Goal: Information Seeking & Learning: Find specific fact

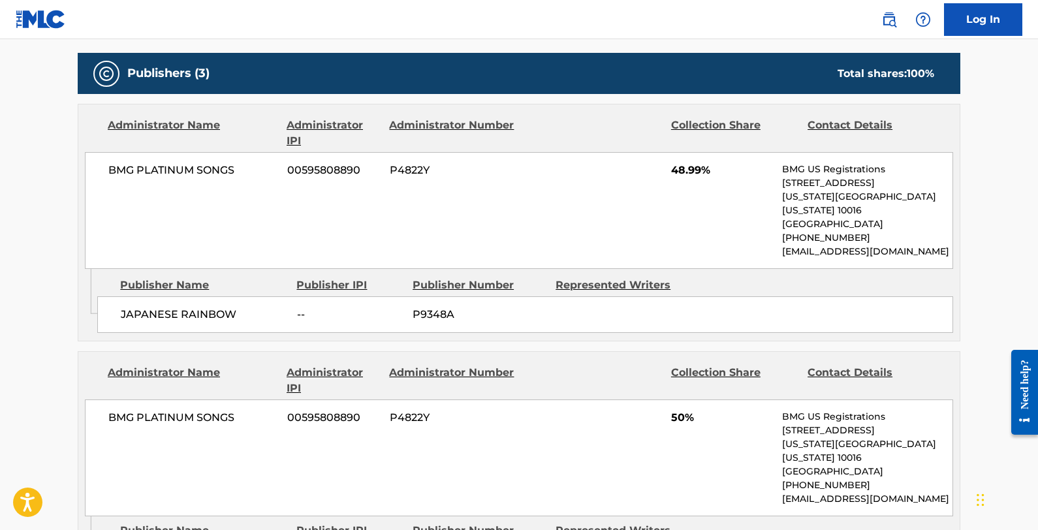
scroll to position [562, 0]
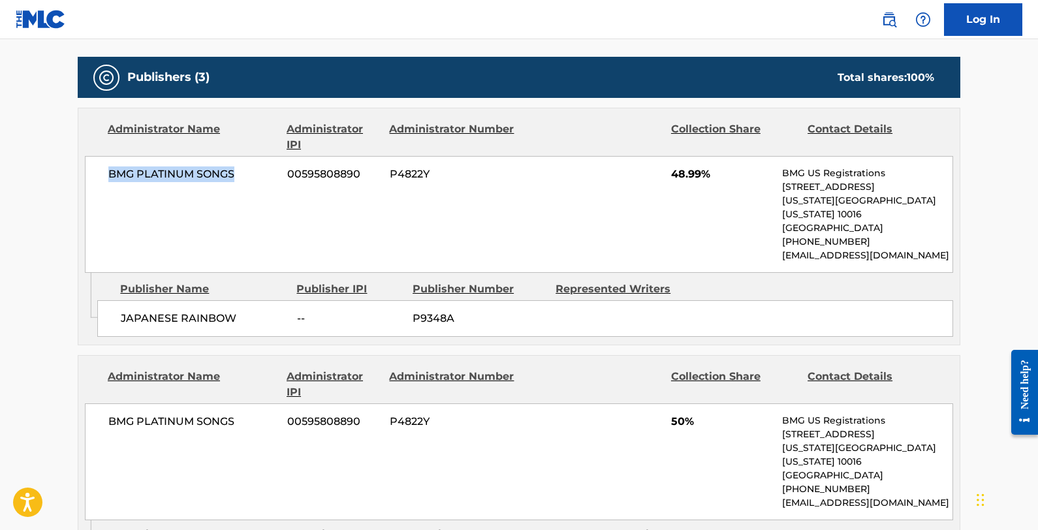
drag, startPoint x: 247, startPoint y: 177, endPoint x: 99, endPoint y: 168, distance: 148.4
click at [99, 169] on div "BMG PLATINUM SONGS 00595808890 P4822Y 48.99% BMG US Registrations [STREET_ADDRE…" at bounding box center [519, 214] width 868 height 117
copy span "BMG PLATINUM SONGS"
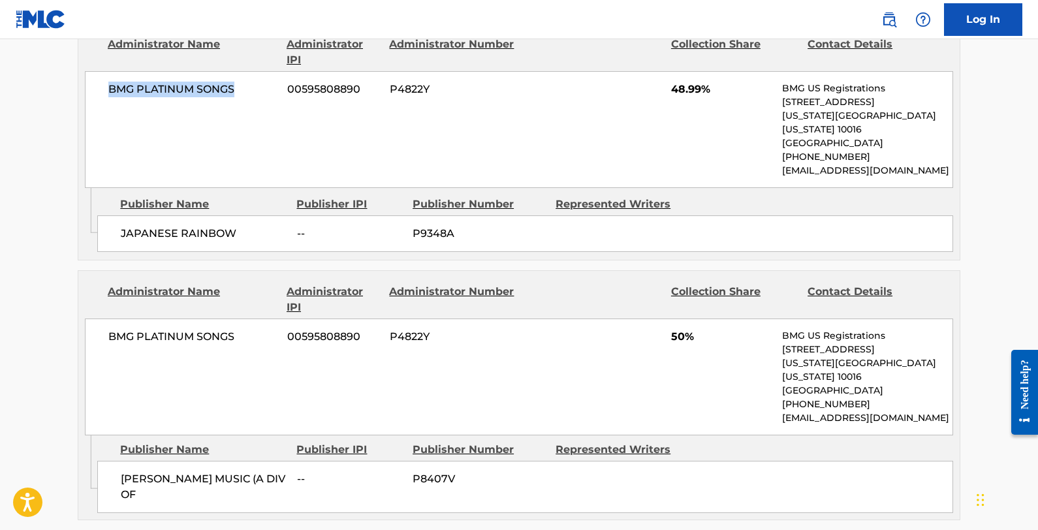
scroll to position [649, 0]
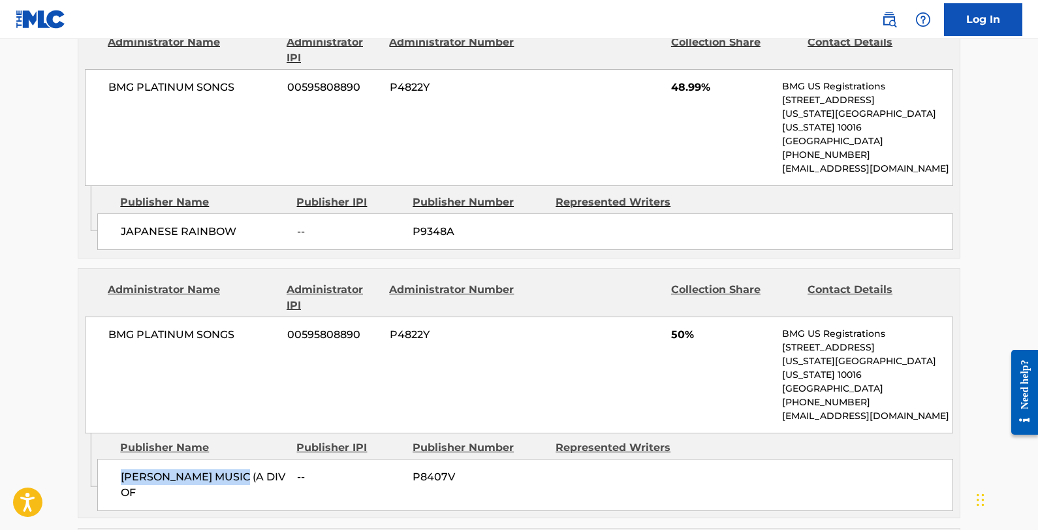
drag, startPoint x: 119, startPoint y: 446, endPoint x: 256, endPoint y: 450, distance: 137.1
click at [256, 459] on div "[PERSON_NAME] MUSIC (A DIV OF -- P8407V" at bounding box center [524, 485] width 855 height 52
copy span "[PERSON_NAME] MUSIC"
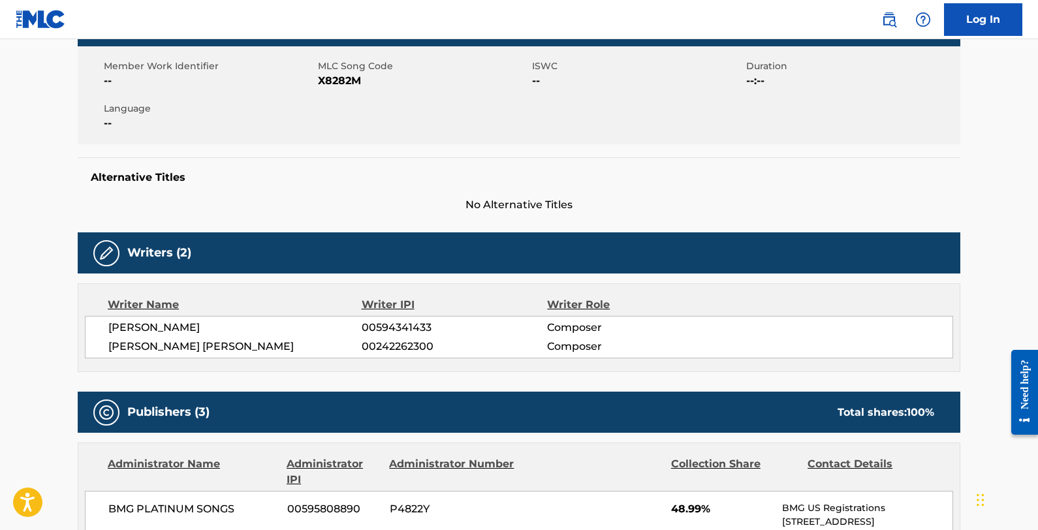
scroll to position [0, 0]
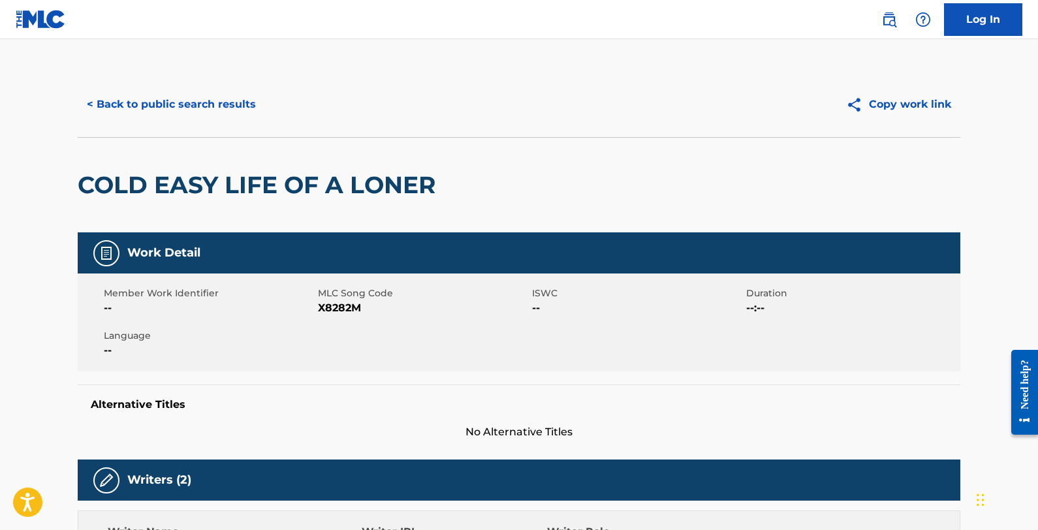
click at [163, 99] on button "< Back to public search results" at bounding box center [171, 104] width 187 height 33
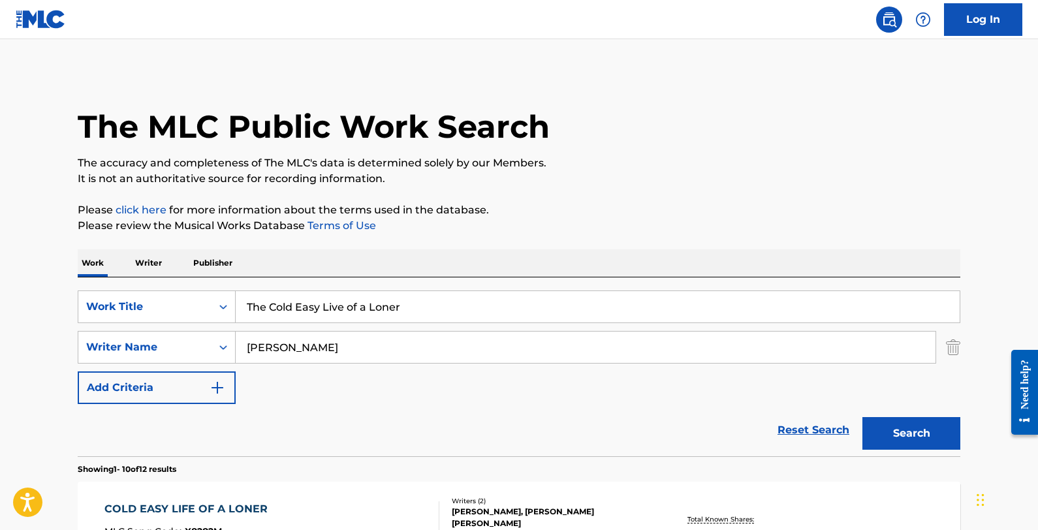
drag, startPoint x: 434, startPoint y: 305, endPoint x: 243, endPoint y: 307, distance: 190.5
click at [243, 307] on input "The Cold Easy Live of a Loner" at bounding box center [598, 306] width 724 height 31
paste input "Mtn. Song"
type input "The Mtn. Song"
click at [900, 414] on div "Search" at bounding box center [907, 430] width 104 height 52
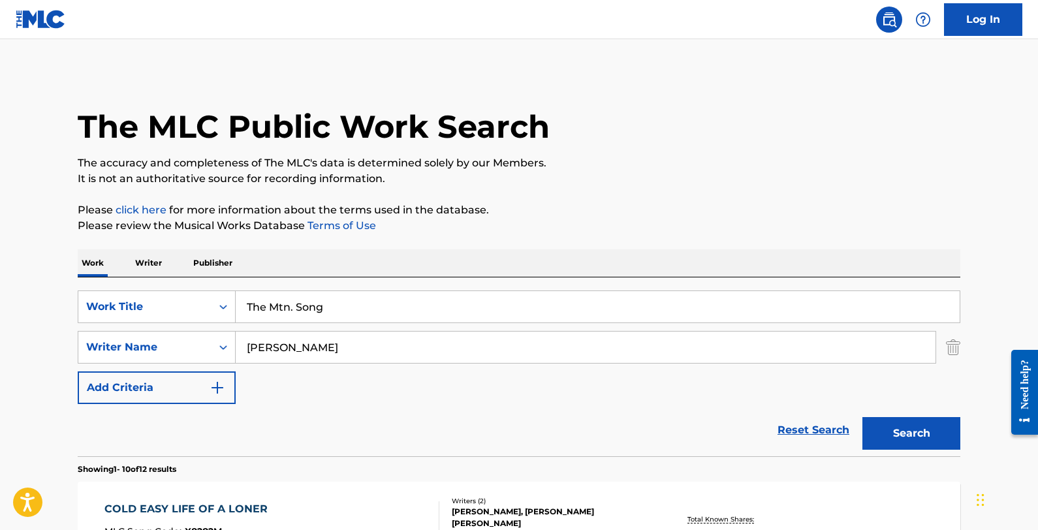
click at [904, 425] on button "Search" at bounding box center [911, 433] width 98 height 33
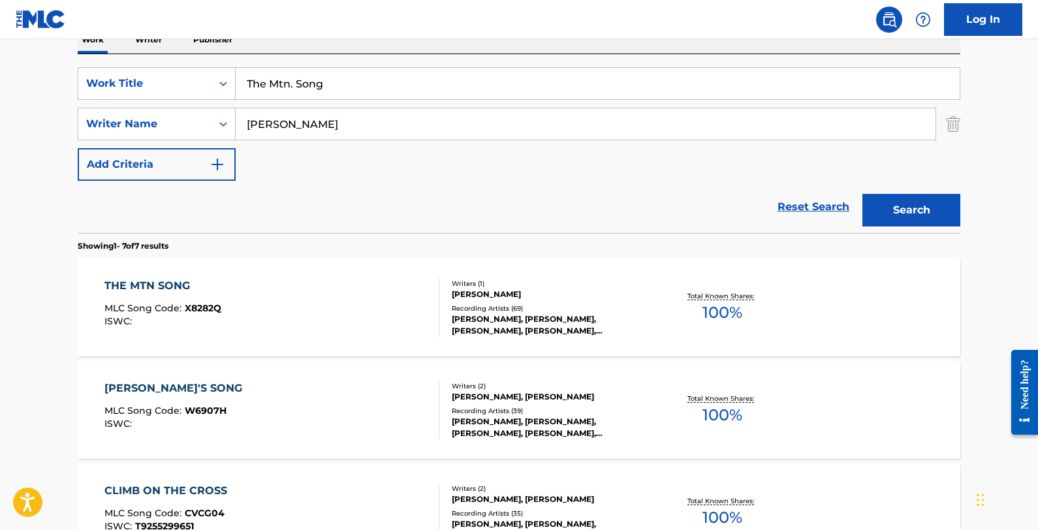
scroll to position [239, 0]
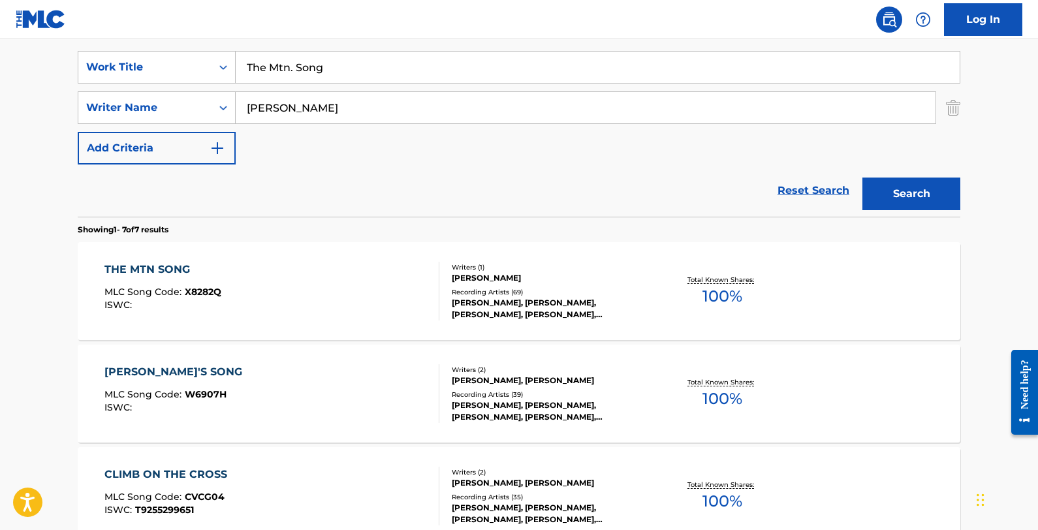
click at [149, 270] on div "THE MTN SONG" at bounding box center [162, 270] width 117 height 16
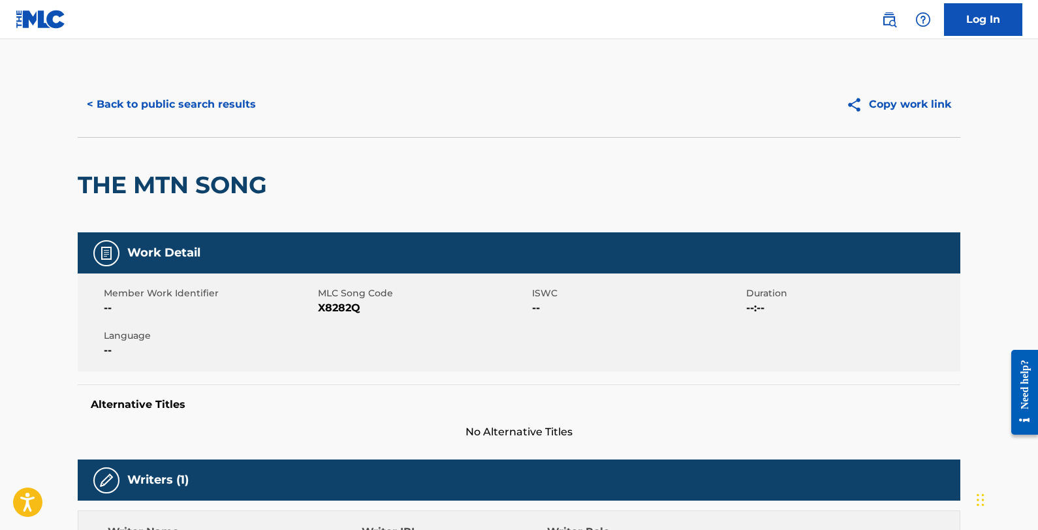
click at [209, 103] on button "< Back to public search results" at bounding box center [171, 104] width 187 height 33
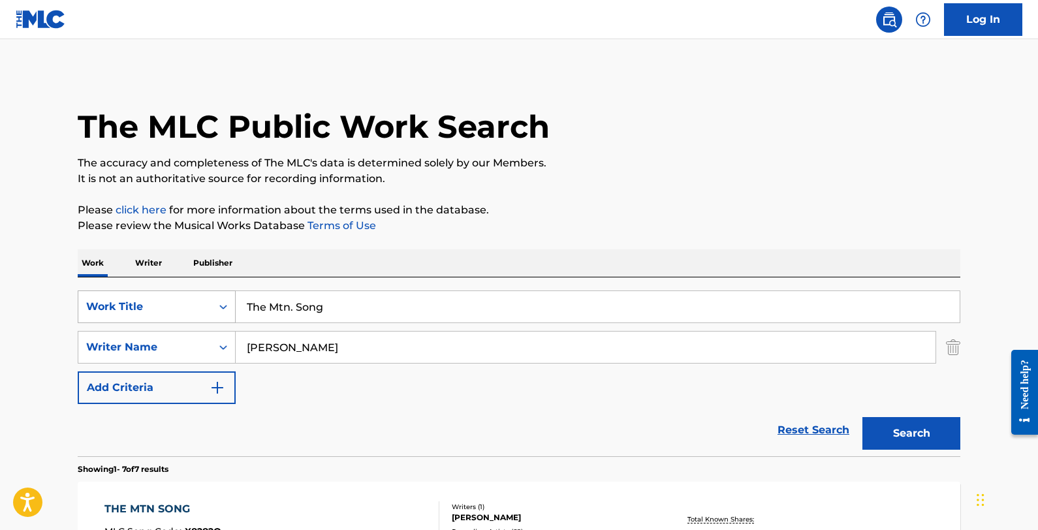
drag, startPoint x: 384, startPoint y: 306, endPoint x: 234, endPoint y: 308, distance: 150.1
click at [234, 308] on div "SearchWithCriteria800d8351-f57e-4202-a693-666780b072e2 Work Title The Mtn. Song" at bounding box center [519, 306] width 882 height 33
paste input "[PERSON_NAME]"
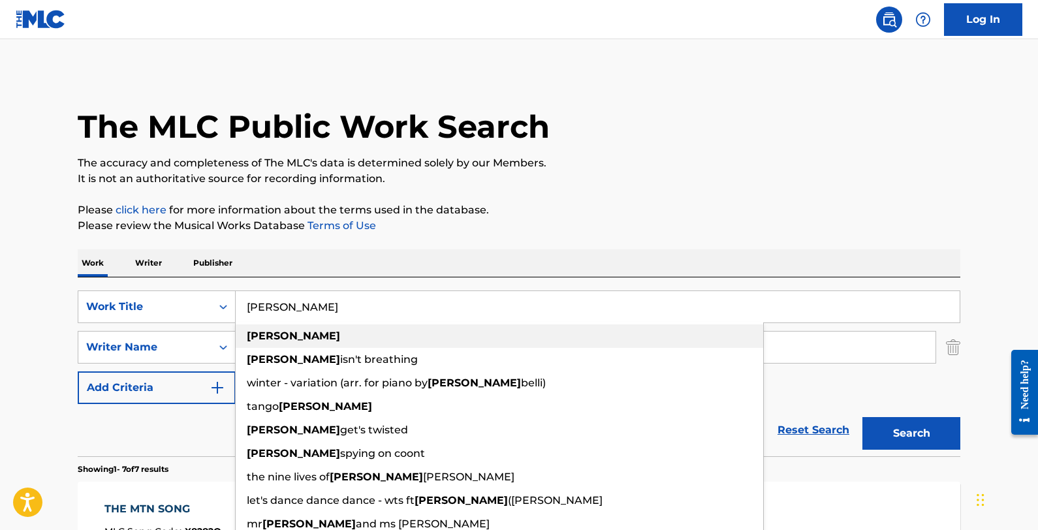
click at [286, 331] on div "[PERSON_NAME]" at bounding box center [499, 335] width 527 height 23
type input "[PERSON_NAME]"
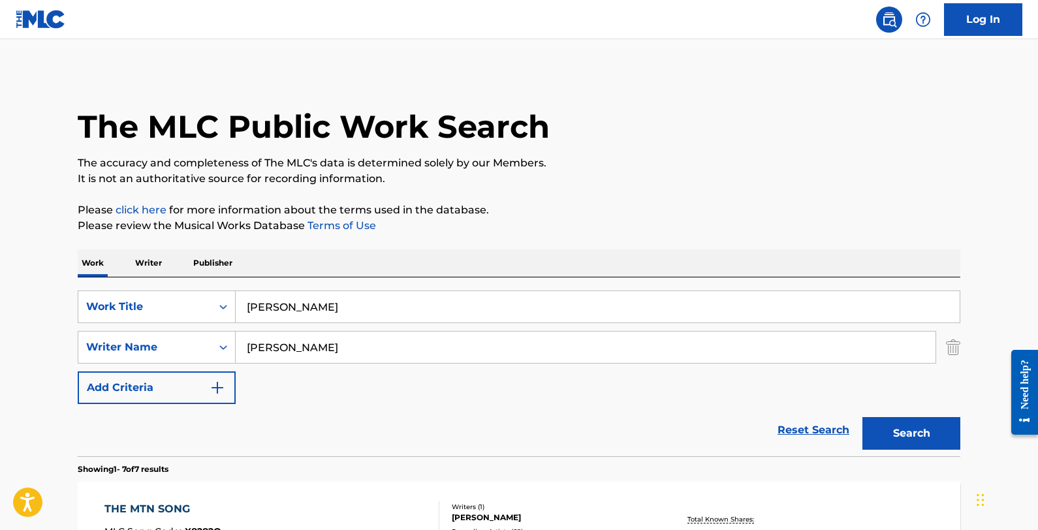
click at [893, 442] on button "Search" at bounding box center [911, 433] width 98 height 33
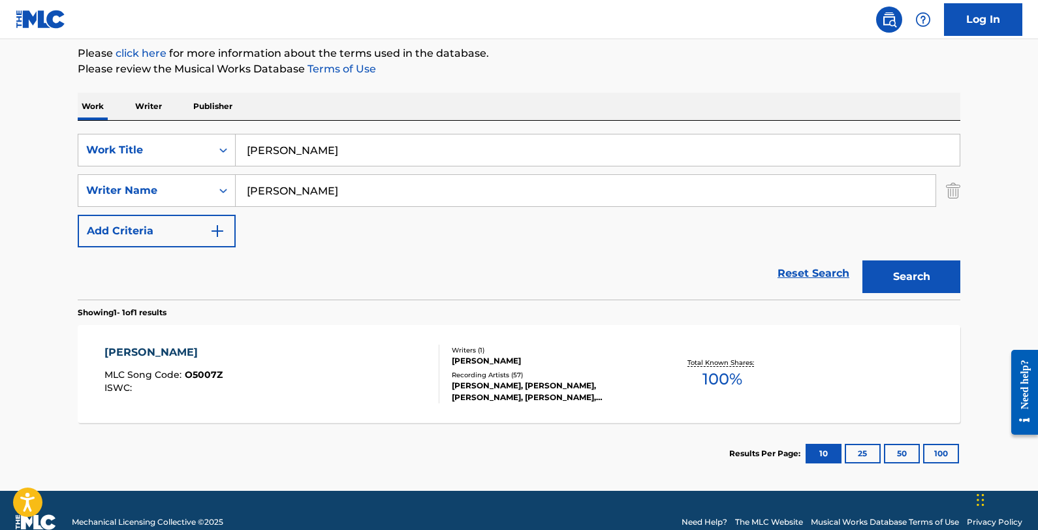
scroll to position [163, 0]
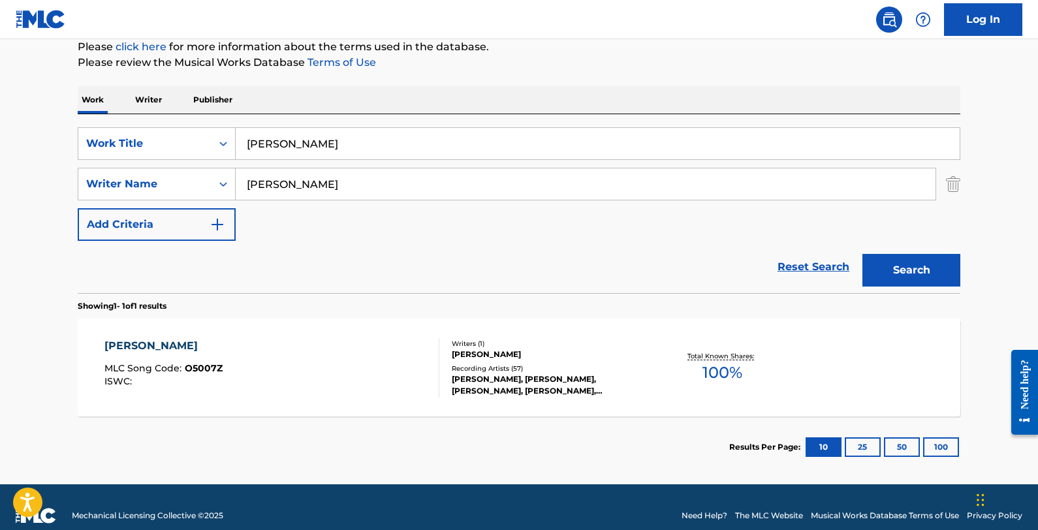
click at [141, 346] on div "[PERSON_NAME]" at bounding box center [163, 346] width 118 height 16
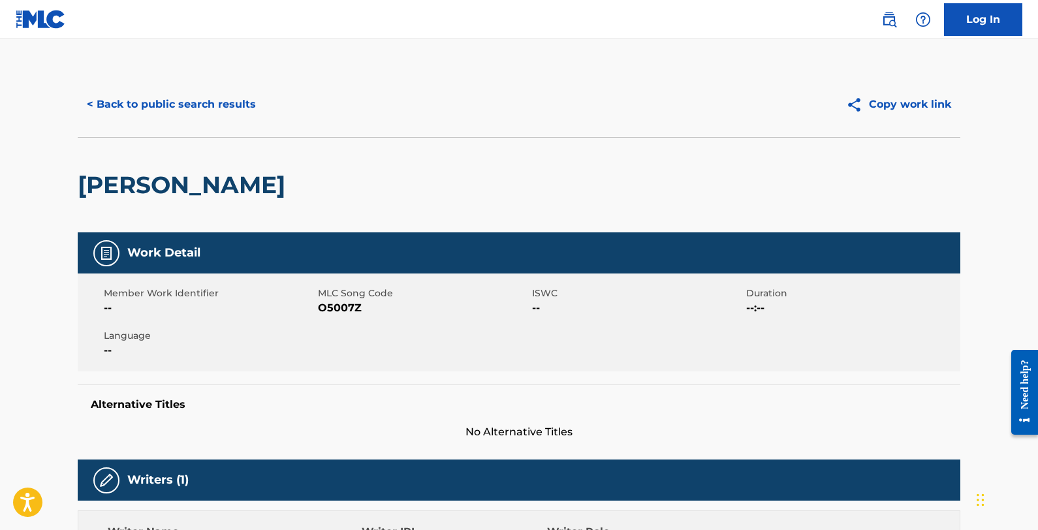
click at [175, 112] on button "< Back to public search results" at bounding box center [171, 104] width 187 height 33
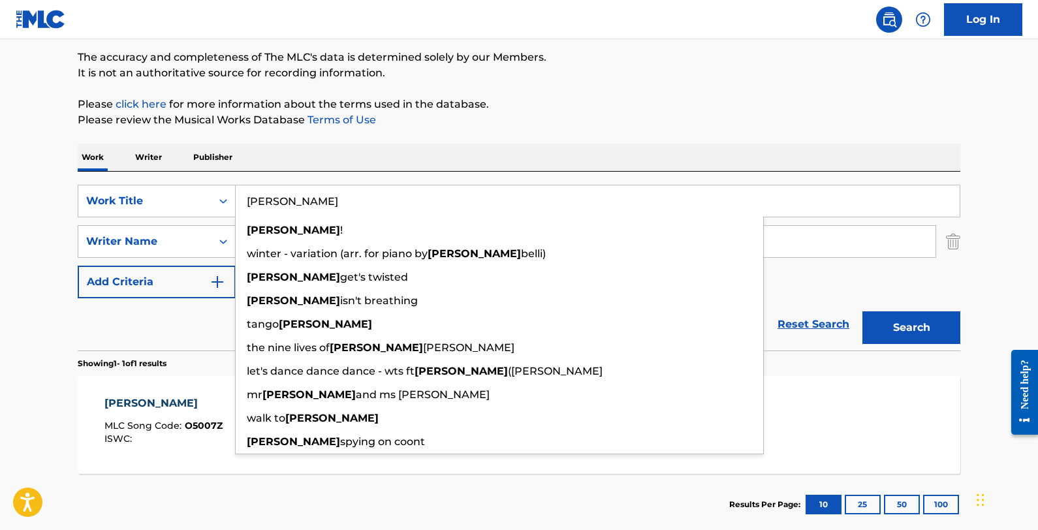
drag, startPoint x: 326, startPoint y: 203, endPoint x: 240, endPoint y: 196, distance: 85.8
click at [240, 196] on input "[PERSON_NAME]" at bounding box center [598, 200] width 724 height 31
paste input "Marjor"
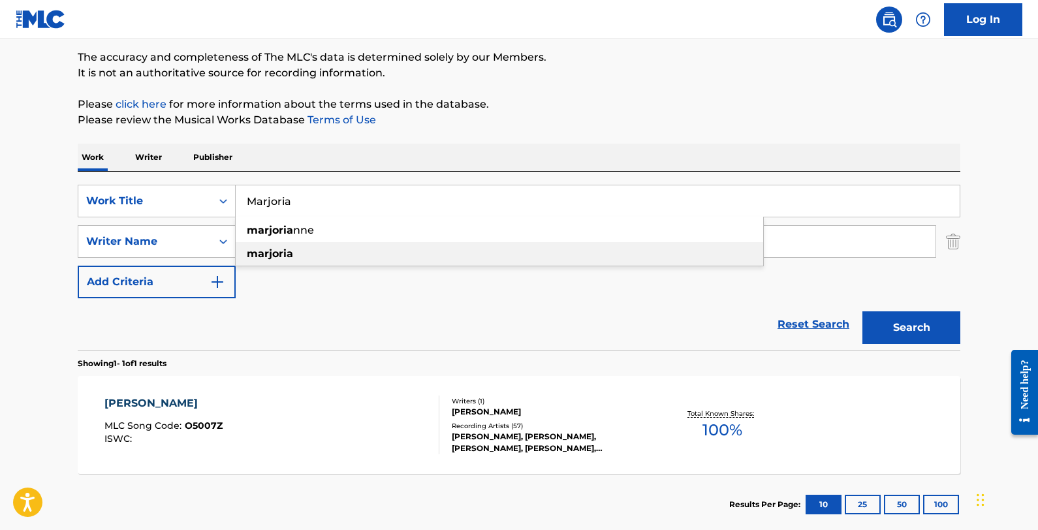
click at [322, 247] on div "marjoria" at bounding box center [499, 253] width 527 height 23
type input "marjoria"
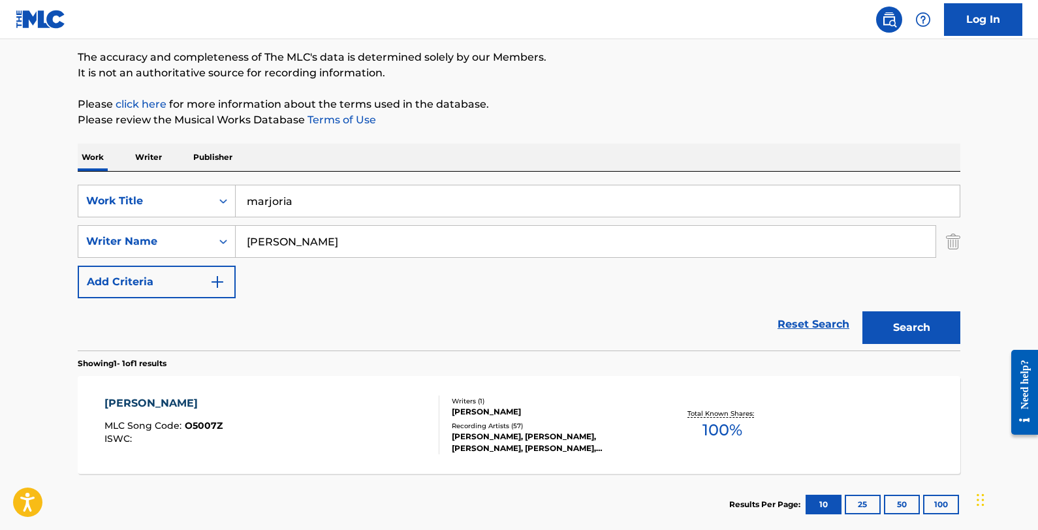
drag, startPoint x: 904, startPoint y: 311, endPoint x: 906, endPoint y: 323, distance: 12.7
click at [906, 318] on div "Search" at bounding box center [907, 324] width 104 height 52
click at [906, 325] on button "Search" at bounding box center [911, 327] width 98 height 33
click at [149, 399] on div "MARJORIA" at bounding box center [164, 403] width 121 height 16
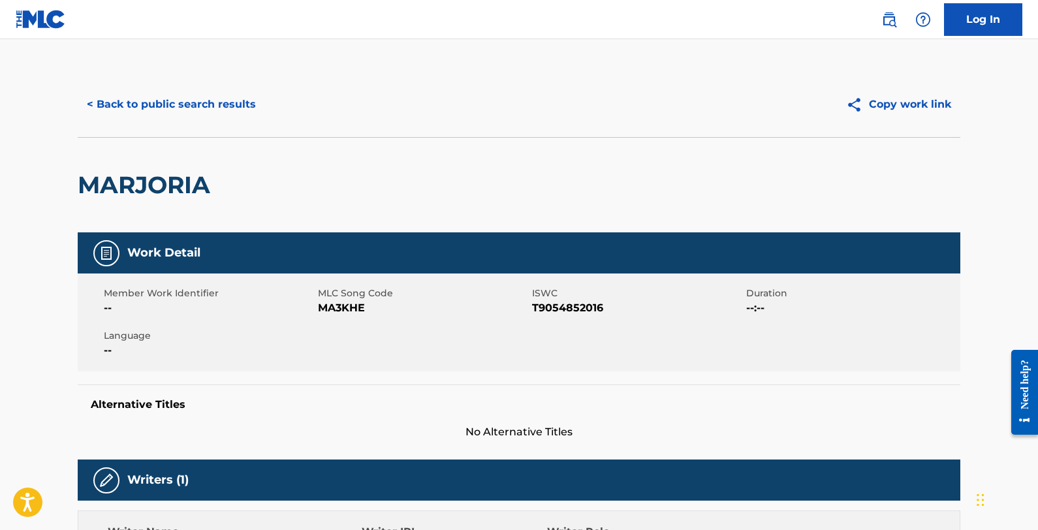
click at [152, 106] on button "< Back to public search results" at bounding box center [171, 104] width 187 height 33
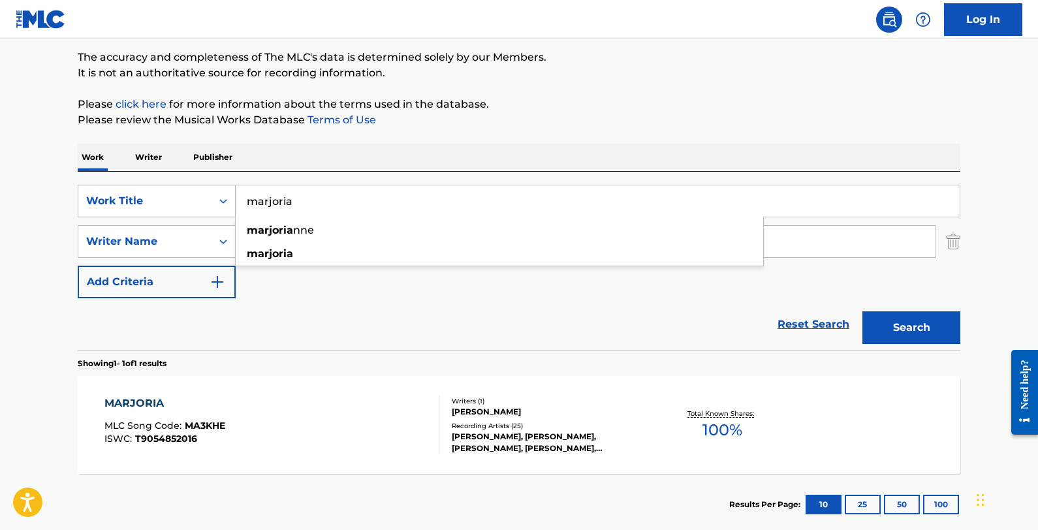
drag, startPoint x: 333, startPoint y: 197, endPoint x: 226, endPoint y: 203, distance: 107.8
click at [226, 203] on div "SearchWithCriteria800d8351-f57e-4202-a693-666780b072e2 Work Title marjoria marj…" at bounding box center [519, 201] width 882 height 33
paste input "Tell Me Lover"
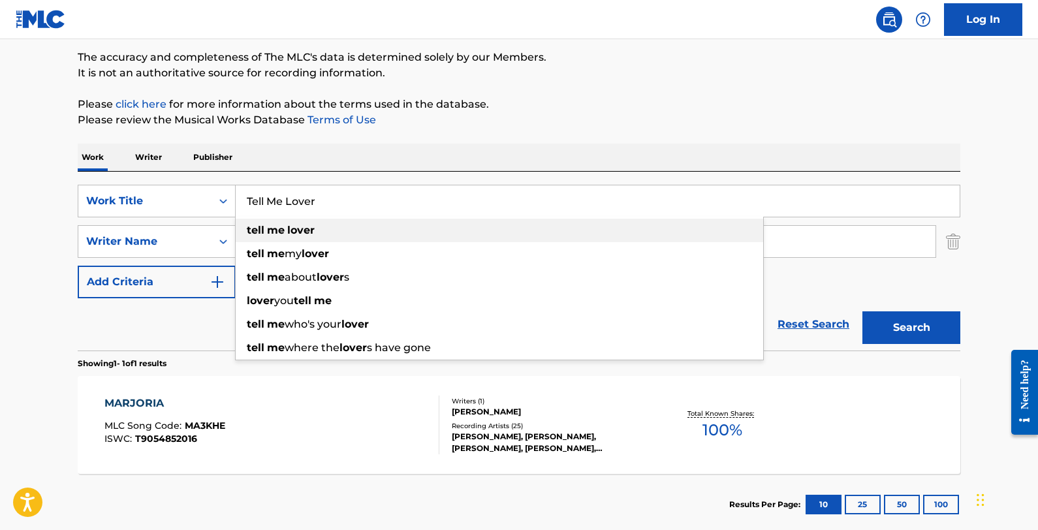
click at [437, 226] on div "tell me lover" at bounding box center [499, 230] width 527 height 23
type input "tell me lover"
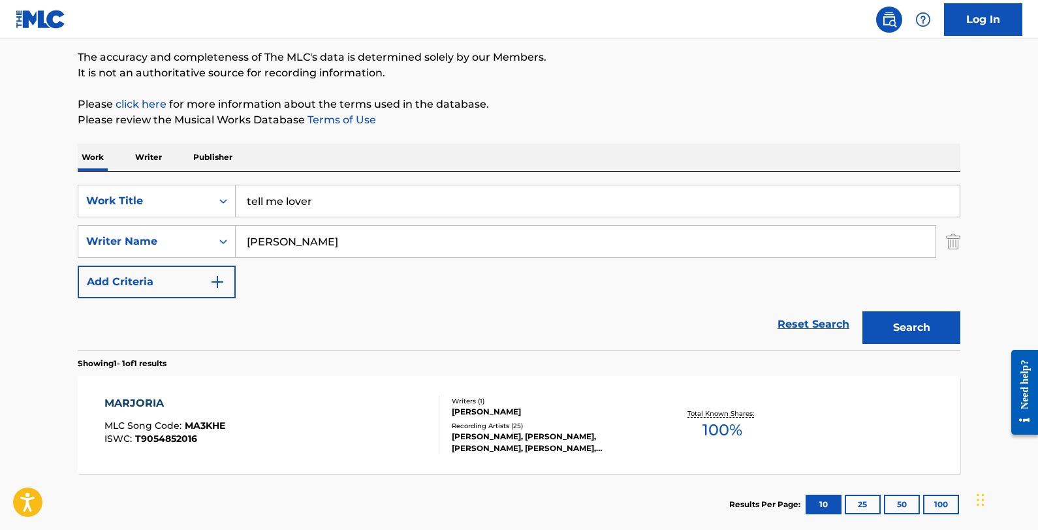
click at [876, 322] on button "Search" at bounding box center [911, 327] width 98 height 33
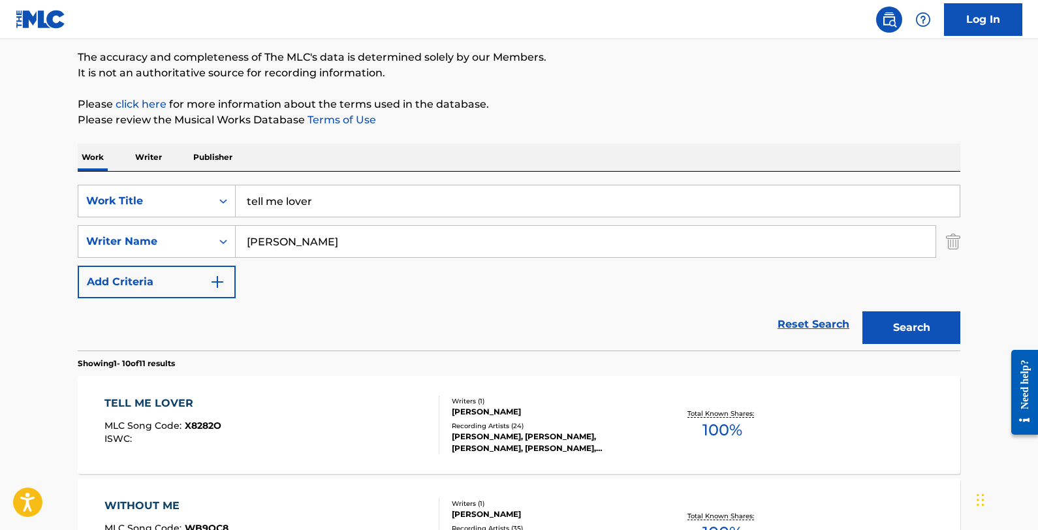
click at [171, 407] on div "TELL ME LOVER" at bounding box center [162, 403] width 117 height 16
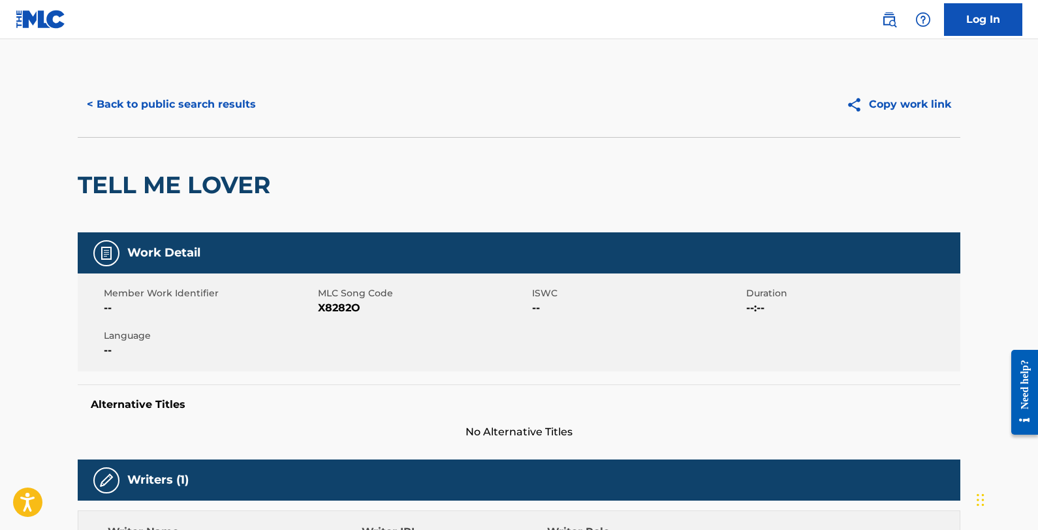
click at [187, 95] on button "< Back to public search results" at bounding box center [171, 104] width 187 height 33
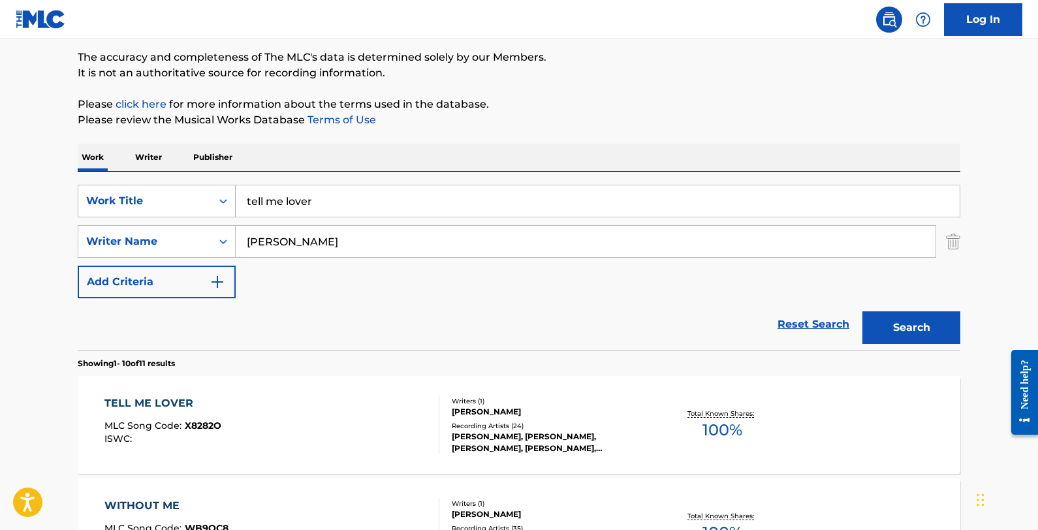
drag, startPoint x: 337, startPoint y: 196, endPoint x: 228, endPoint y: 203, distance: 109.2
click at [228, 203] on div "SearchWithCriteria800d8351-f57e-4202-a693-666780b072e2 Work Title tell me lover" at bounding box center [519, 201] width 882 height 33
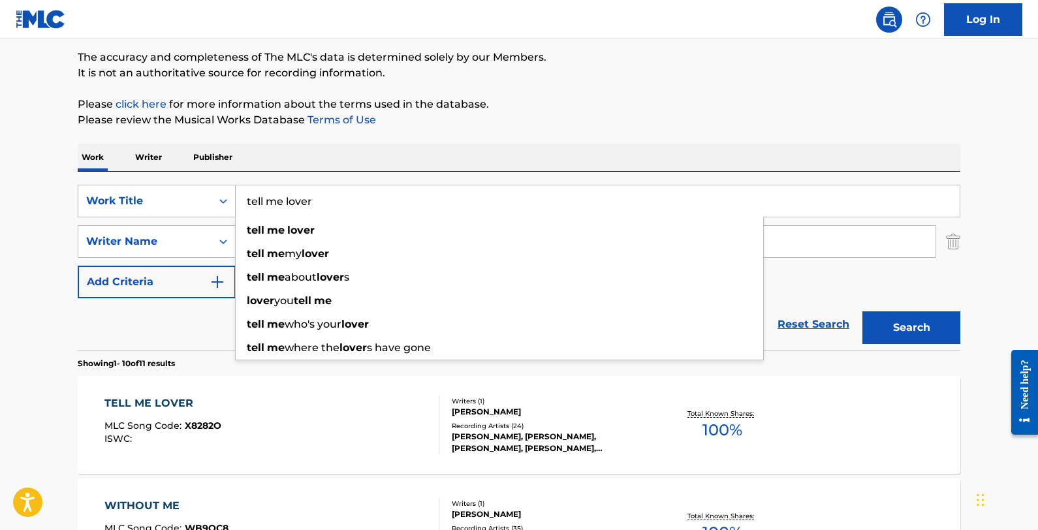
paste input "The Woman For Me"
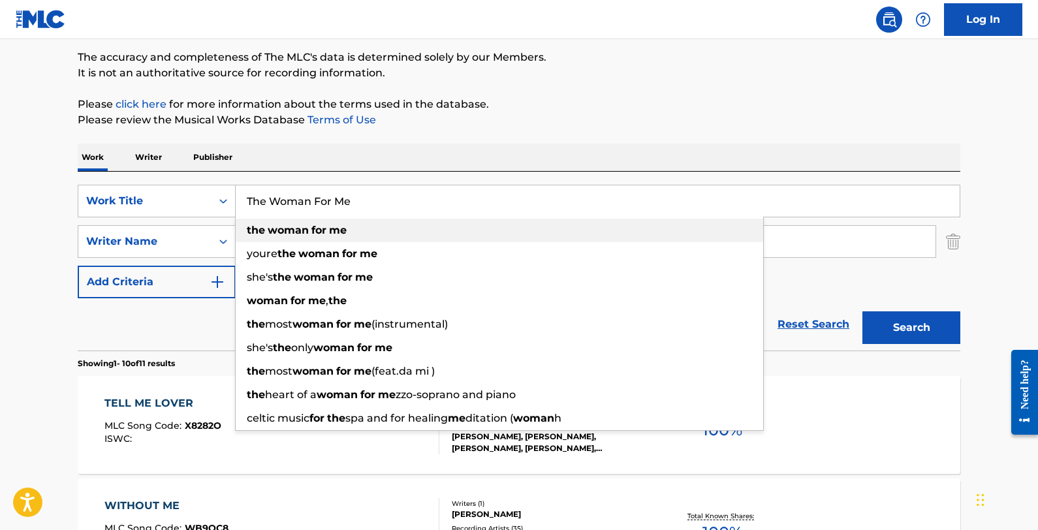
click at [371, 226] on div "the woman for me" at bounding box center [499, 230] width 527 height 23
type input "the woman for me"
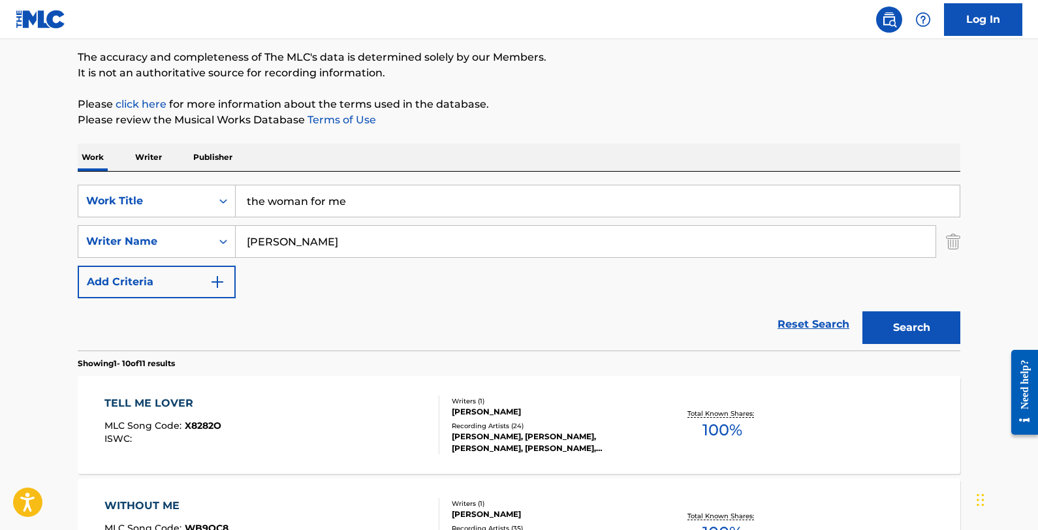
click at [927, 324] on button "Search" at bounding box center [911, 327] width 98 height 33
click at [325, 380] on div "THE WOMAN FOR ME MLC Song Code : W6907I ISWC : Writers ( 1 ) [PERSON_NAME] Reco…" at bounding box center [519, 425] width 882 height 98
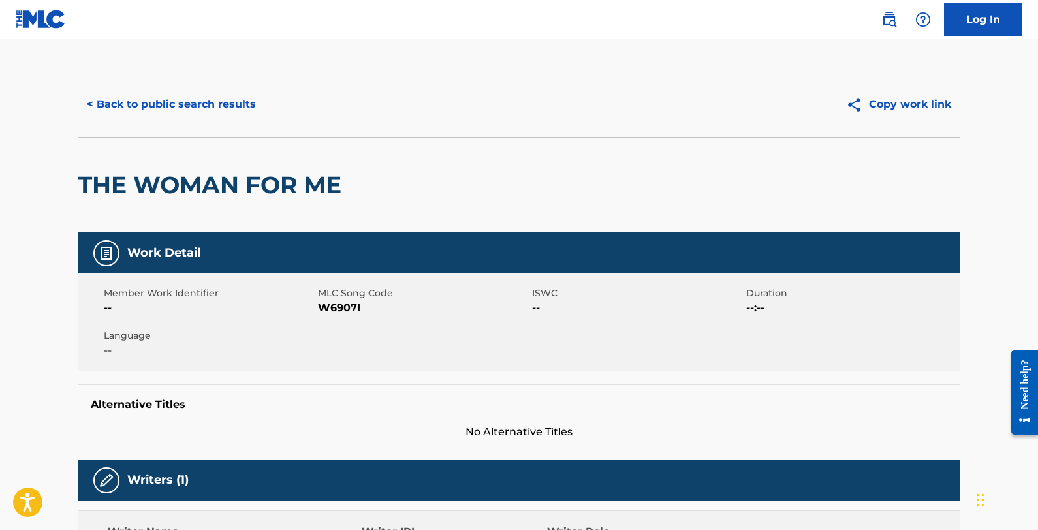
click at [174, 94] on button "< Back to public search results" at bounding box center [171, 104] width 187 height 33
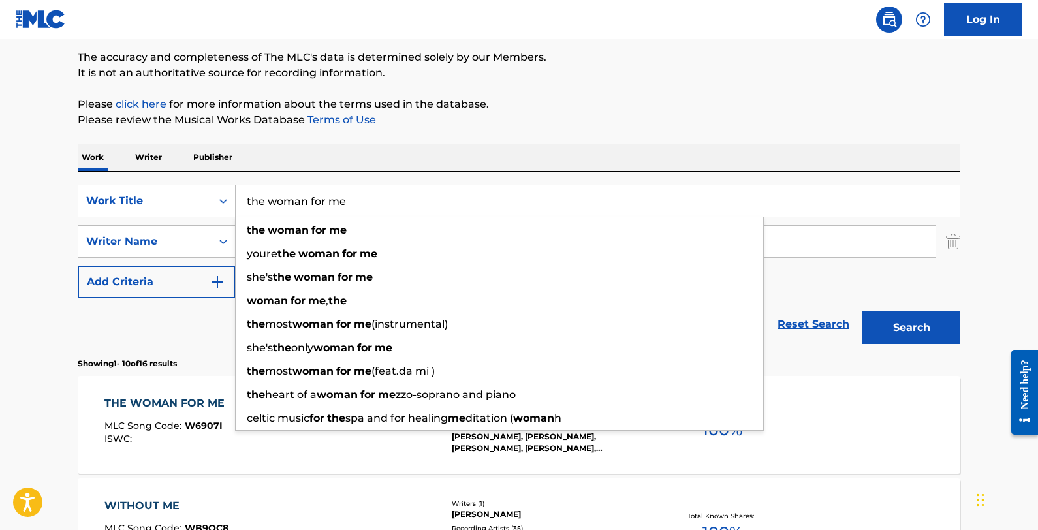
drag, startPoint x: 389, startPoint y: 206, endPoint x: 238, endPoint y: 198, distance: 150.9
click at [238, 198] on input "the woman for me" at bounding box center [598, 200] width 724 height 31
paste input "[PERSON_NAME]"
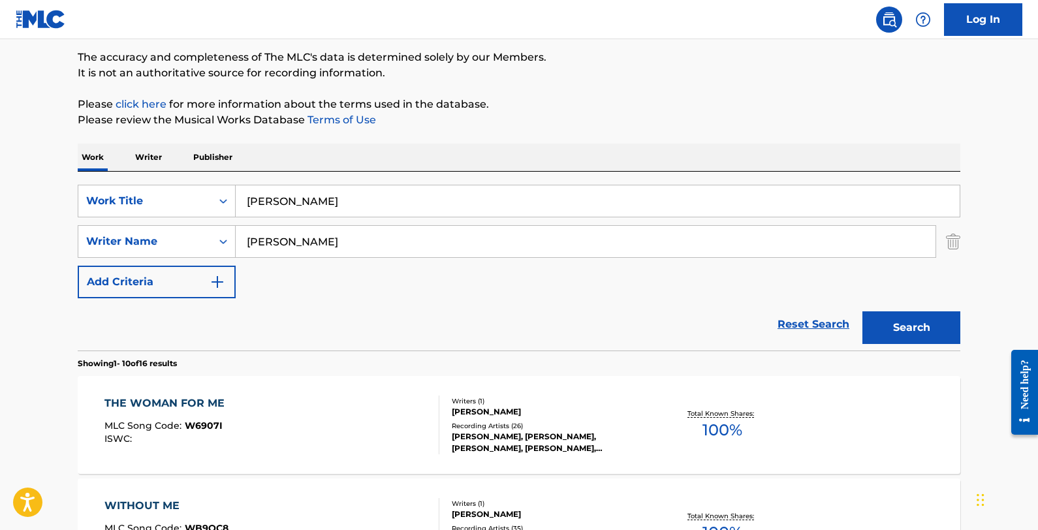
click at [621, 161] on div "Work Writer Publisher" at bounding box center [519, 157] width 882 height 27
click at [921, 331] on button "Search" at bounding box center [911, 327] width 98 height 33
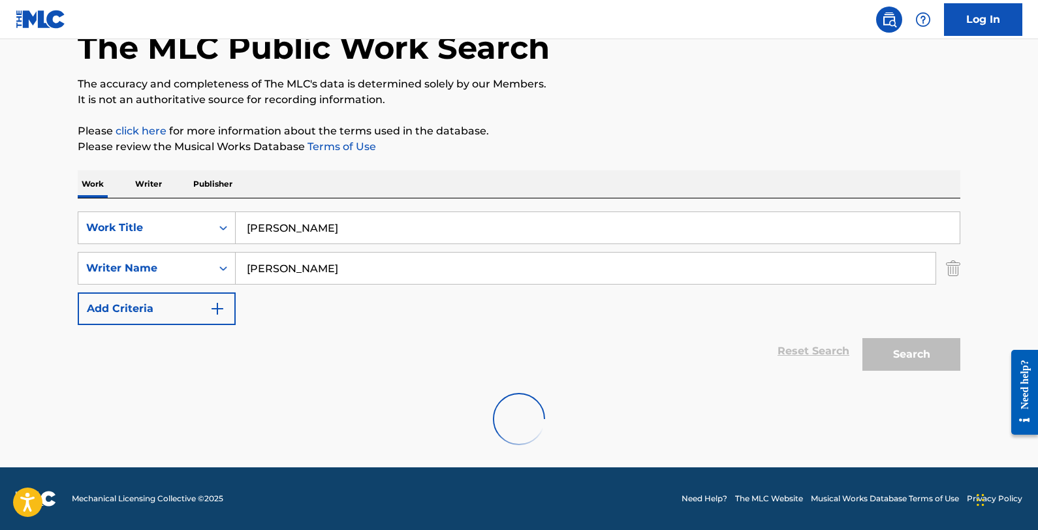
scroll to position [37, 0]
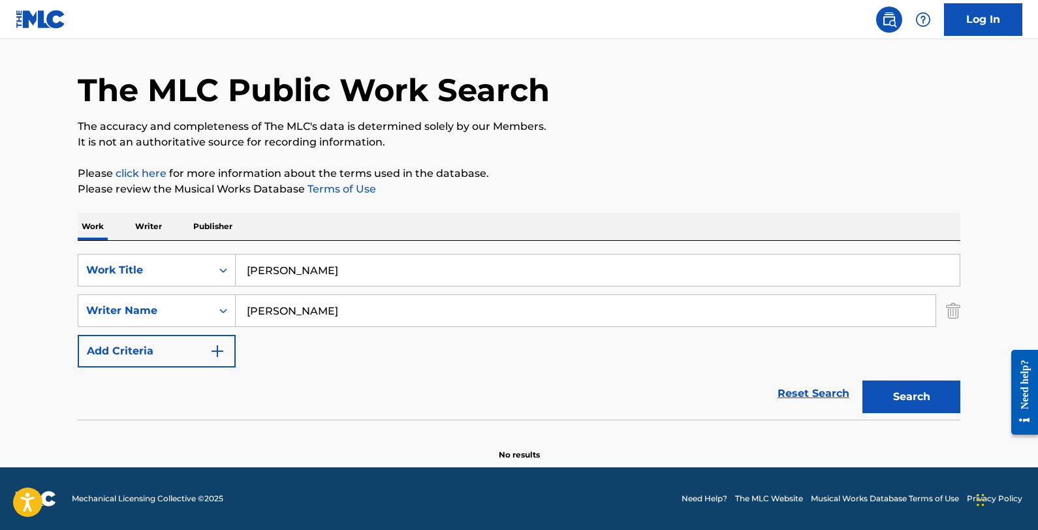
click at [345, 269] on input "[PERSON_NAME]" at bounding box center [598, 269] width 724 height 31
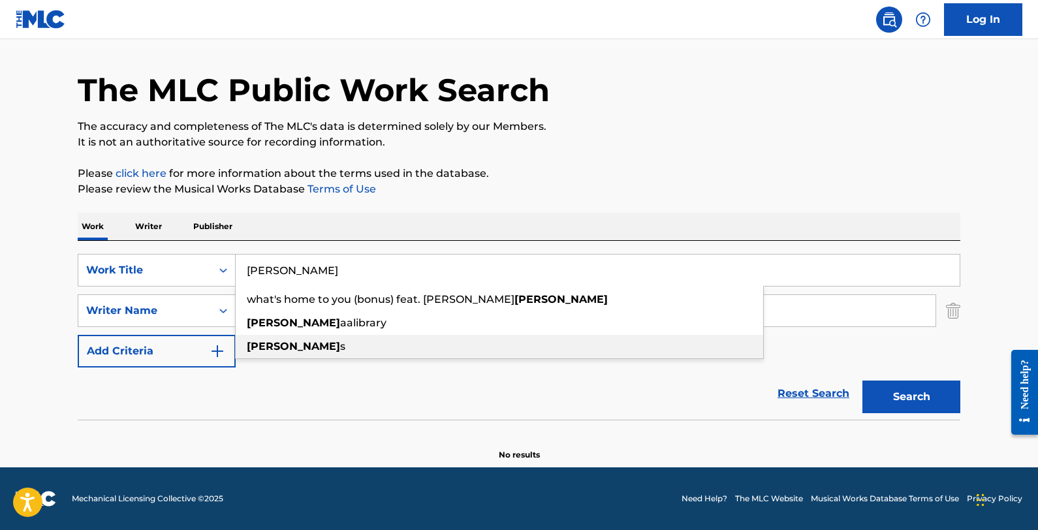
click at [341, 343] on div "[PERSON_NAME] s" at bounding box center [499, 346] width 527 height 23
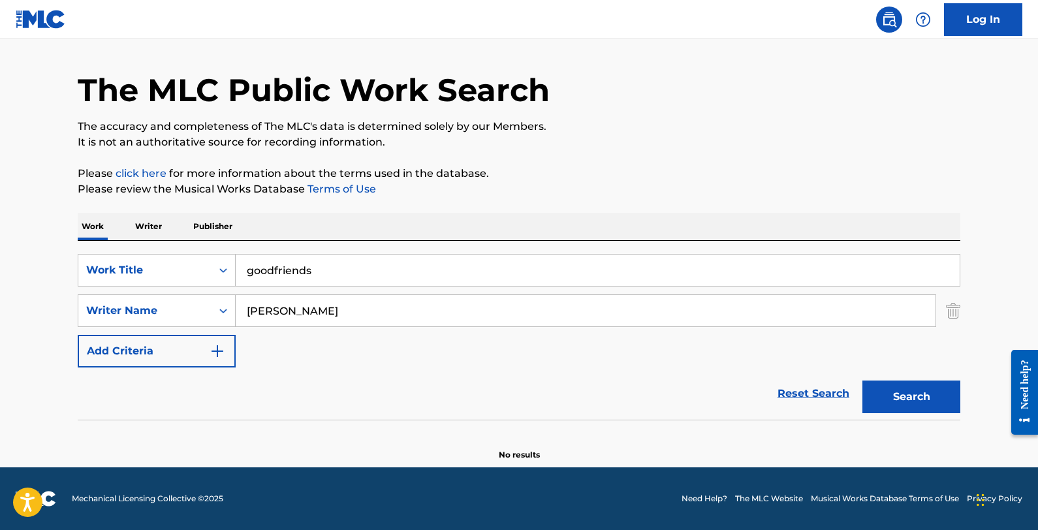
click at [886, 400] on button "Search" at bounding box center [911, 396] width 98 height 33
click at [348, 260] on input "goodfriends" at bounding box center [598, 269] width 724 height 31
click at [346, 261] on input "goodfriends" at bounding box center [598, 269] width 724 height 31
click at [336, 272] on input "goodfriends" at bounding box center [598, 269] width 724 height 31
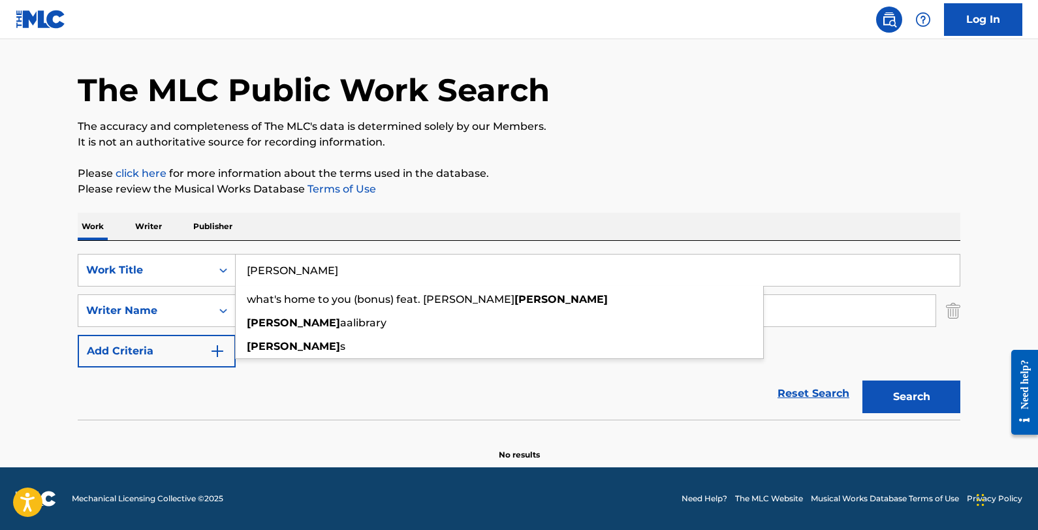
click at [272, 267] on input "[PERSON_NAME]" at bounding box center [598, 269] width 724 height 31
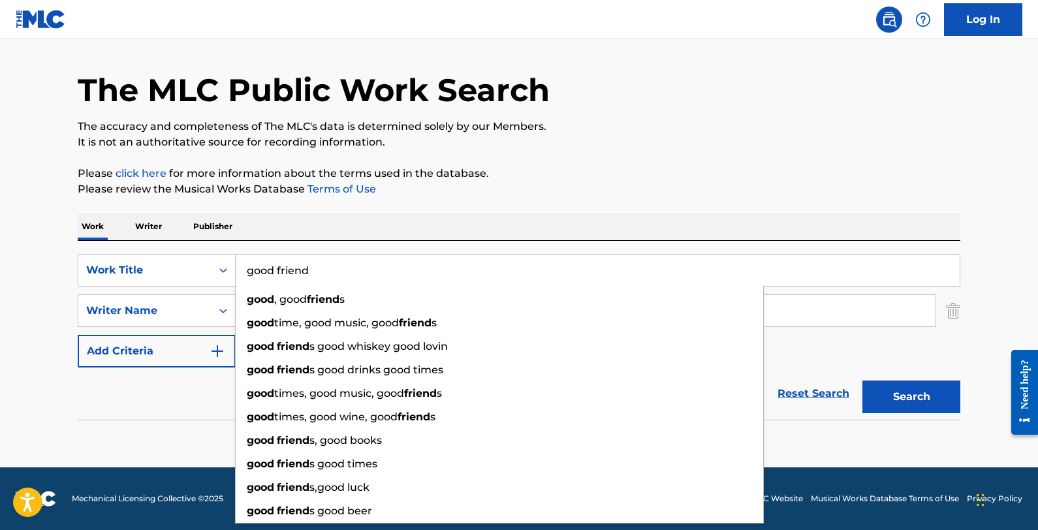
type input "good friend"
click at [934, 394] on button "Search" at bounding box center [911, 396] width 98 height 33
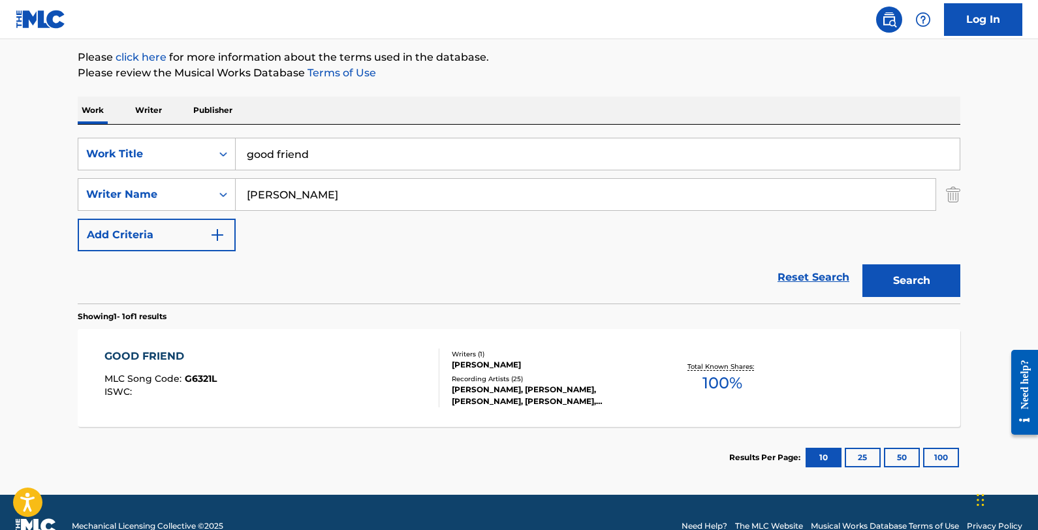
scroll to position [159, 0]
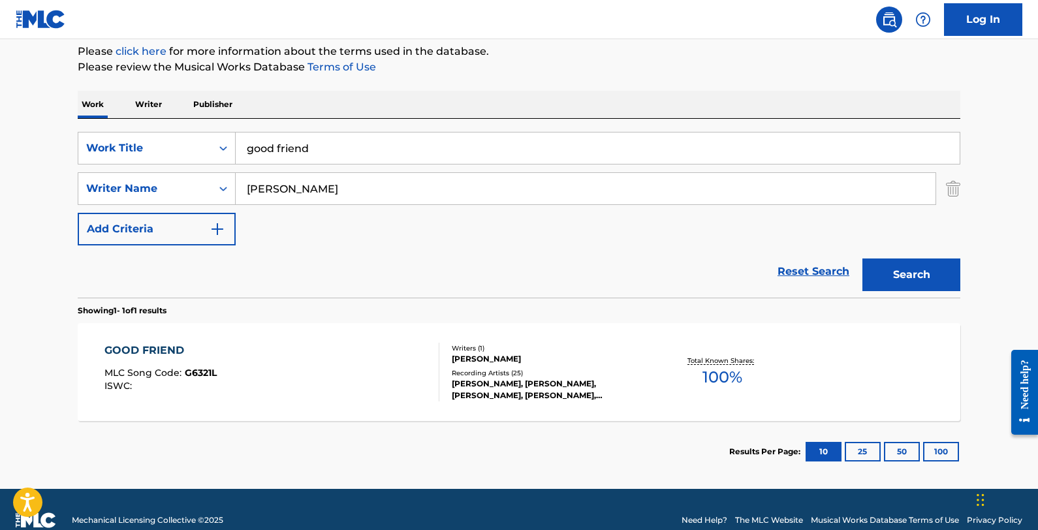
click at [181, 335] on div "GOOD FRIEND MLC Song Code : G6321L ISWC : Writers ( 1 ) [PERSON_NAME] Recording…" at bounding box center [519, 372] width 882 height 98
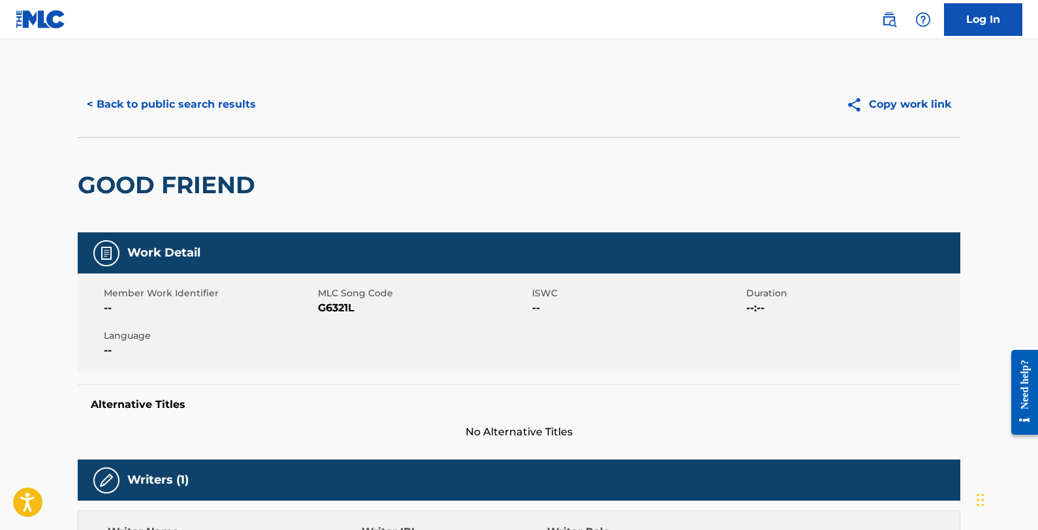
click at [215, 93] on button "< Back to public search results" at bounding box center [171, 104] width 187 height 33
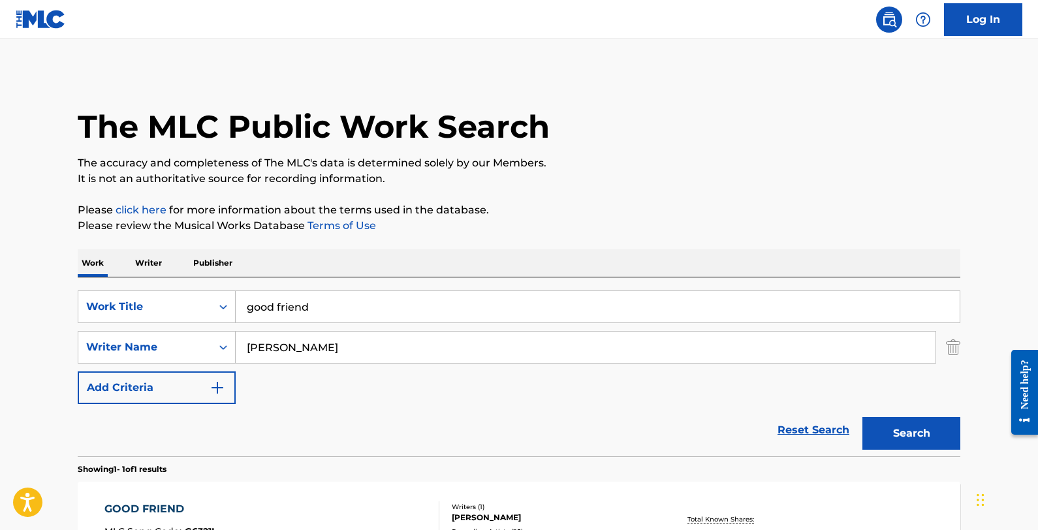
scroll to position [106, 0]
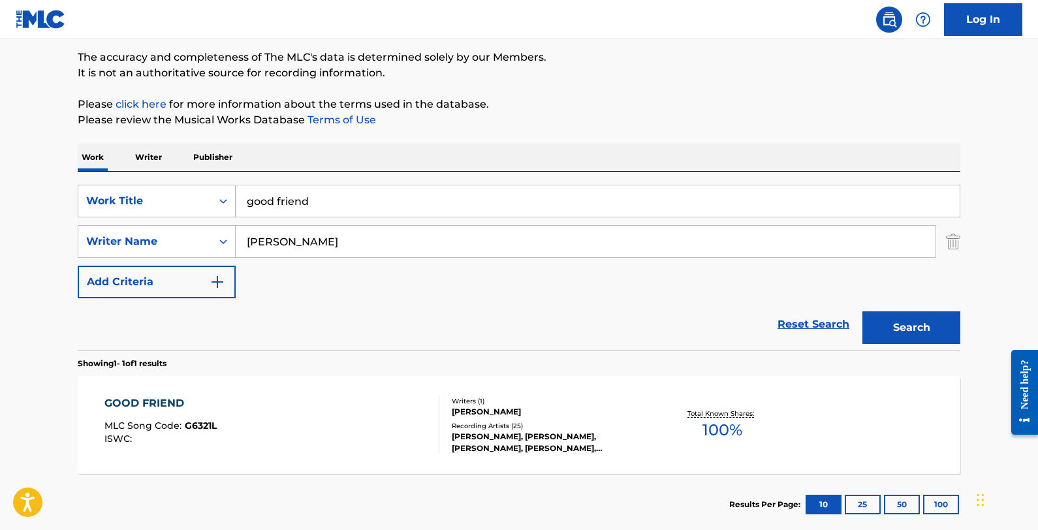
drag, startPoint x: 354, startPoint y: 213, endPoint x: 216, endPoint y: 196, distance: 138.7
click at [216, 196] on div "SearchWithCriteria800d8351-f57e-4202-a693-666780b072e2 Work Title good friend" at bounding box center [519, 201] width 882 height 33
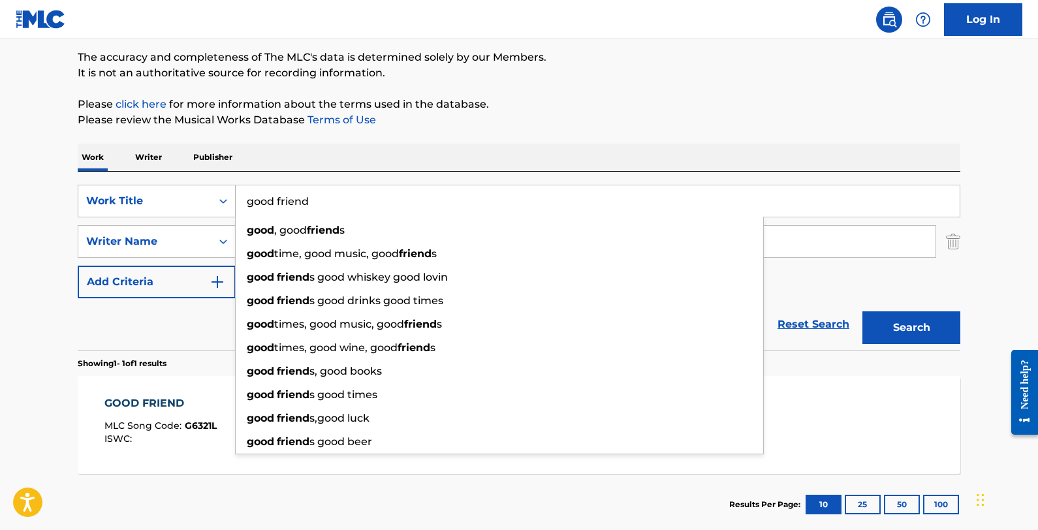
paste input "Dreamin'"
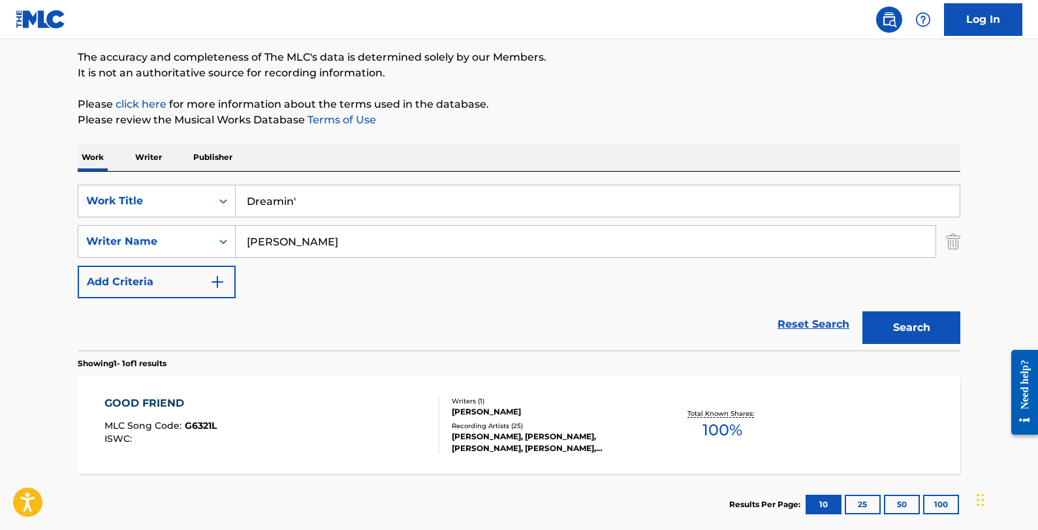
type input "Dreamin'"
click at [899, 330] on button "Search" at bounding box center [911, 327] width 98 height 33
click at [271, 389] on div "DREAMIN' MLC Song Code : D9323R ISWC : Writers ( 1 ) [PERSON_NAME] Recording Ar…" at bounding box center [519, 425] width 882 height 98
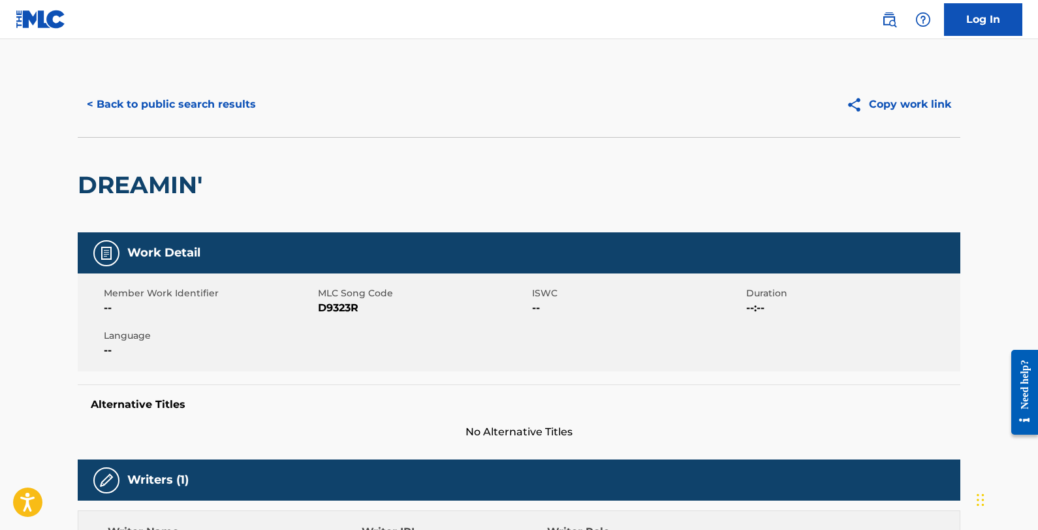
click at [153, 103] on button "< Back to public search results" at bounding box center [171, 104] width 187 height 33
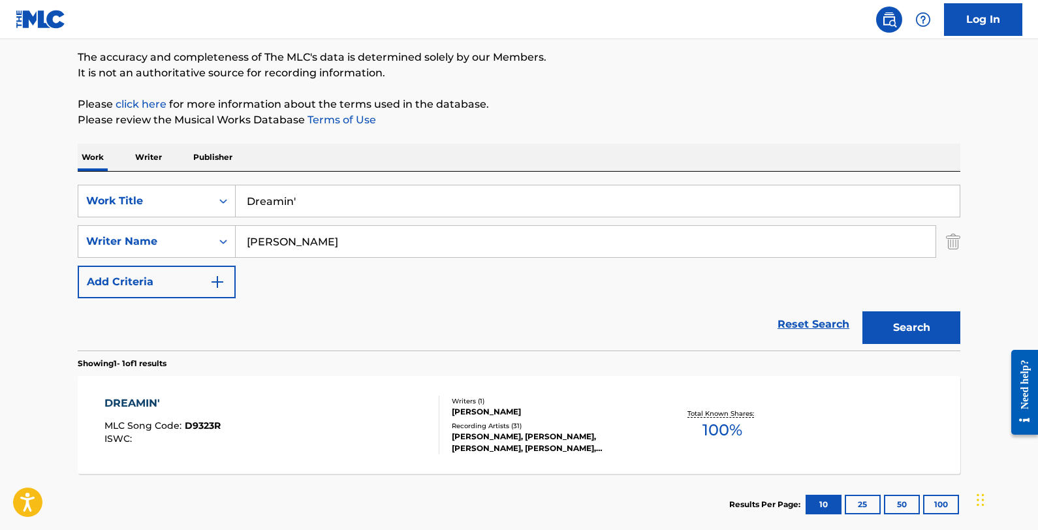
drag, startPoint x: 362, startPoint y: 199, endPoint x: 237, endPoint y: 196, distance: 125.3
click at [239, 196] on input "Dreamin'" at bounding box center [598, 200] width 724 height 31
paste input "[PERSON_NAME]'s Song"
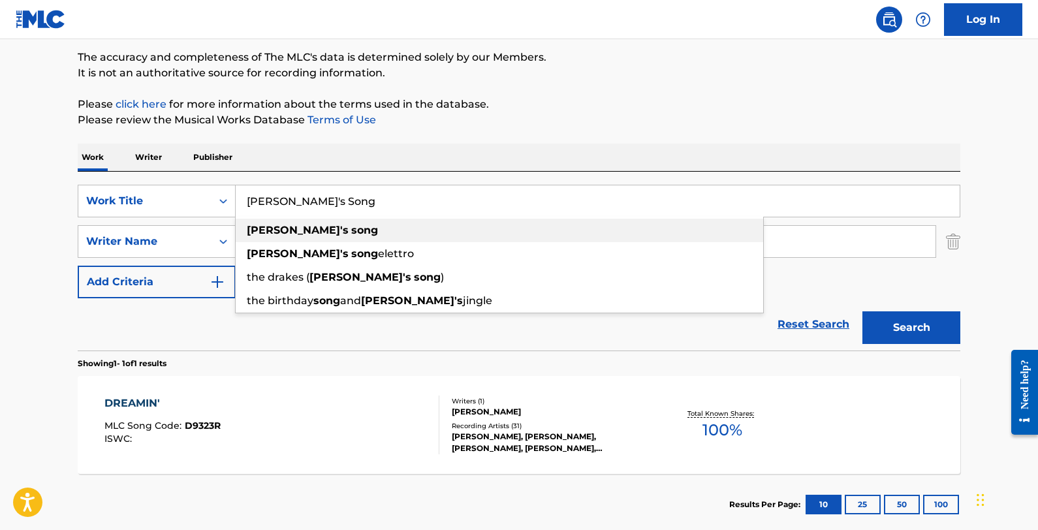
click at [328, 226] on div "[PERSON_NAME]'s song" at bounding box center [499, 230] width 527 height 23
type input "[PERSON_NAME]'s song"
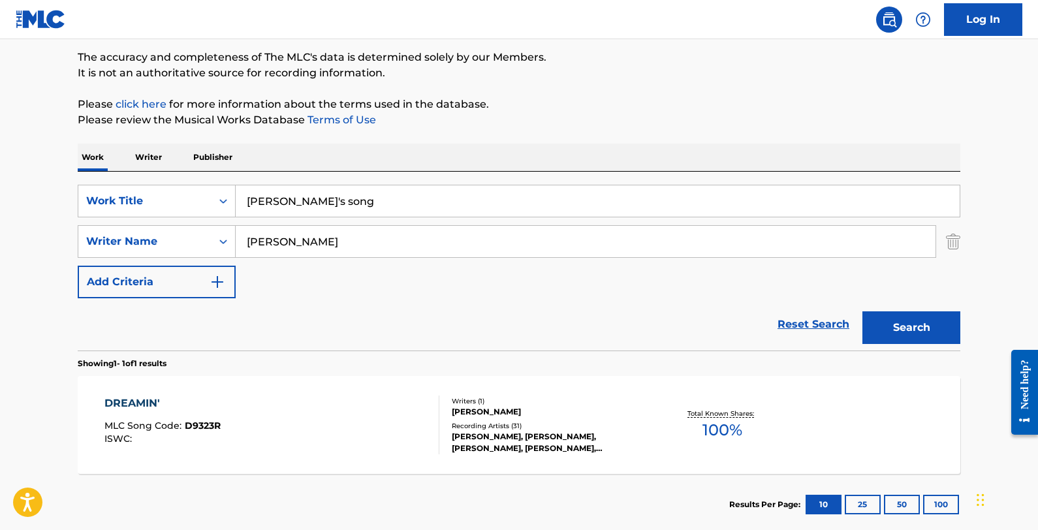
click at [905, 326] on button "Search" at bounding box center [911, 327] width 98 height 33
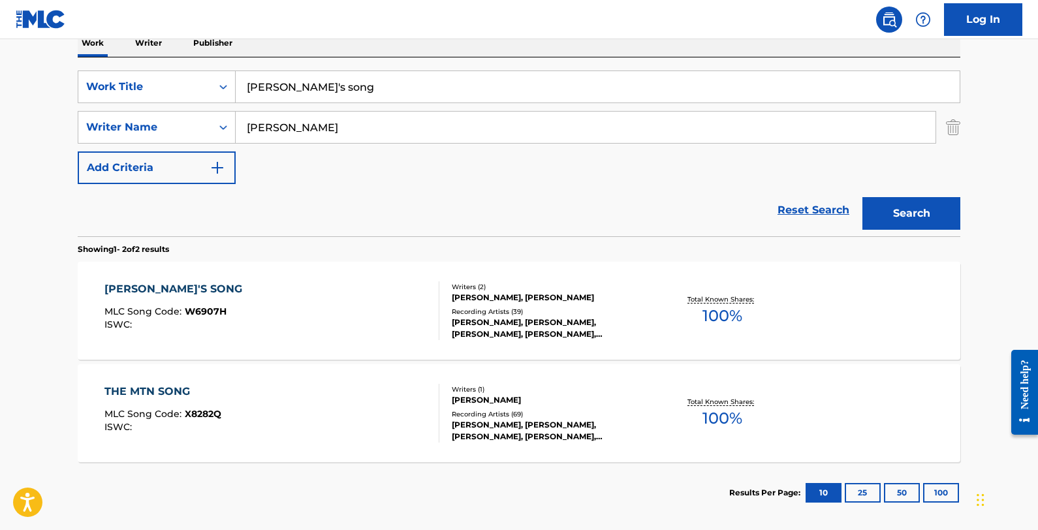
scroll to position [223, 0]
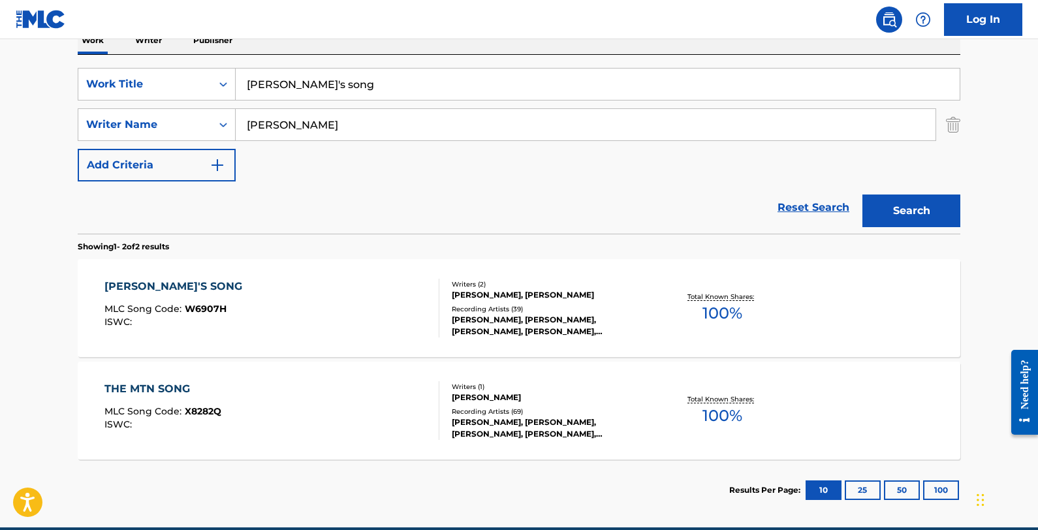
click at [228, 304] on div "[PERSON_NAME]'S SONG MLC Song Code : W6907H ISWC :" at bounding box center [271, 308] width 335 height 59
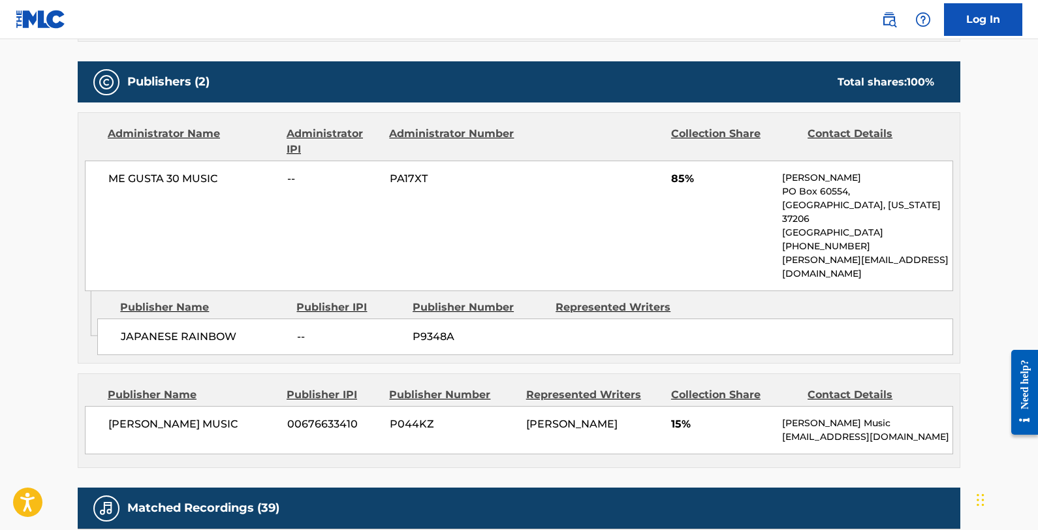
scroll to position [561, 0]
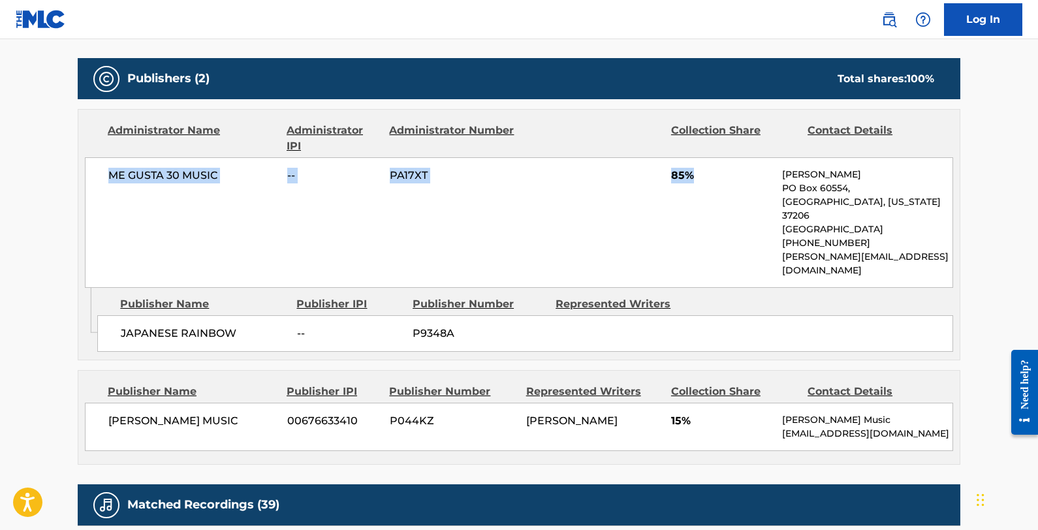
drag, startPoint x: 101, startPoint y: 173, endPoint x: 712, endPoint y: 179, distance: 610.8
click at [712, 179] on div "ME GUSTA 30 MUSIC -- PA17XT 85% [PERSON_NAME] [GEOGRAPHIC_DATA][US_STATE] [GEOG…" at bounding box center [519, 222] width 868 height 131
copy div "ME GUSTA 30 MUSIC -- PA17XT 85%"
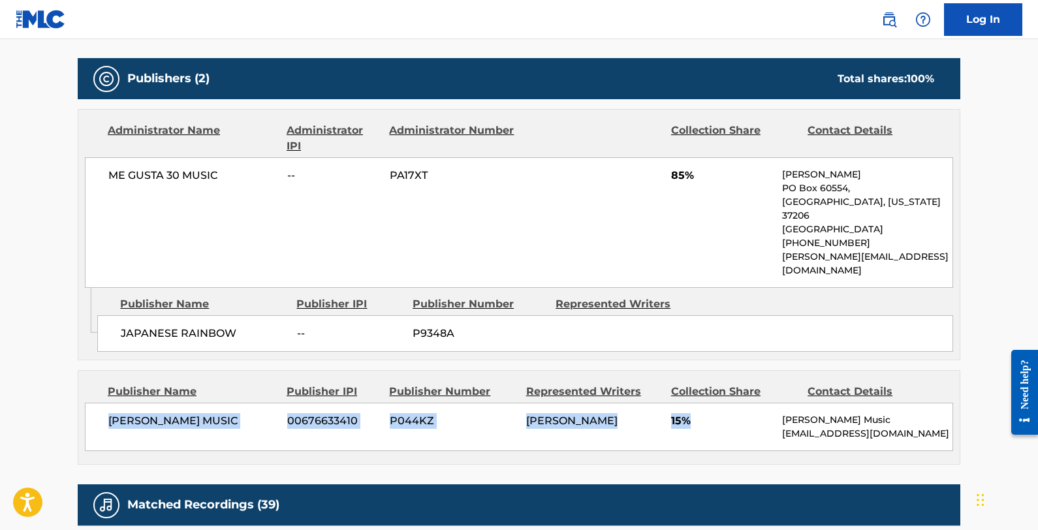
drag, startPoint x: 102, startPoint y: 388, endPoint x: 699, endPoint y: 388, distance: 597.1
click at [699, 403] on div "[PERSON_NAME] MUSIC 00676633410 P044KZ [PERSON_NAME][GEOGRAPHIC_DATA] [GEOGRAPH…" at bounding box center [519, 427] width 868 height 48
copy div "[PERSON_NAME] MUSIC 00676633410 P044KZ [PERSON_NAME] 15%"
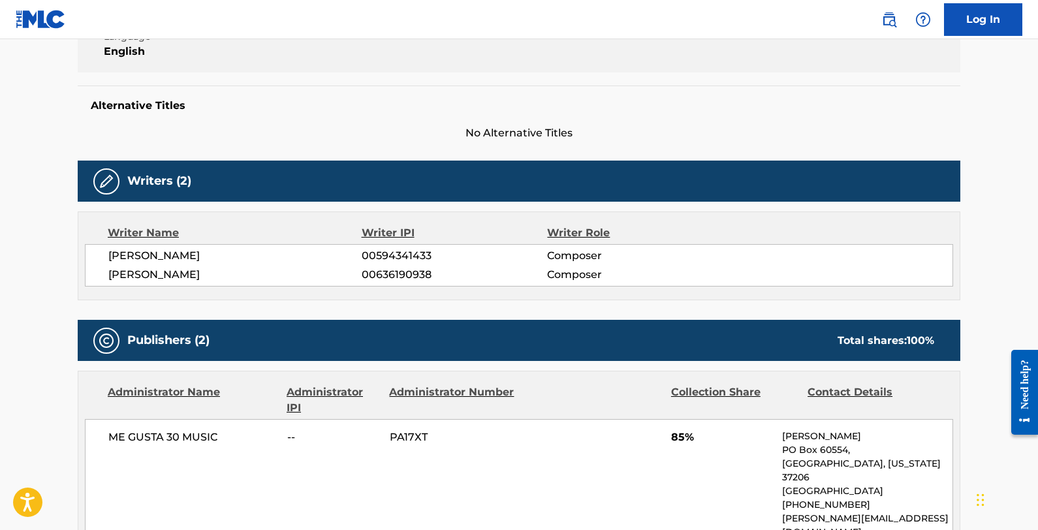
scroll to position [301, 0]
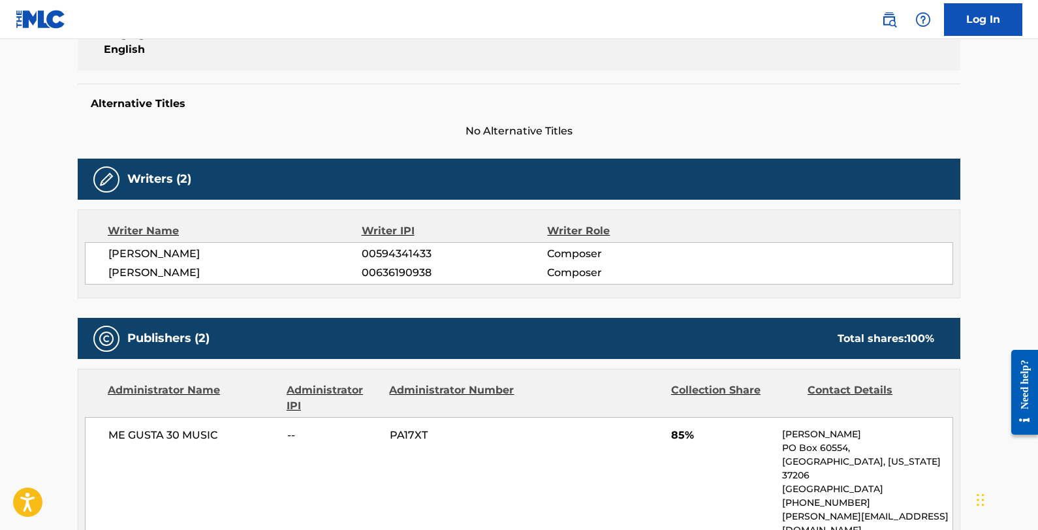
drag, startPoint x: 96, startPoint y: 250, endPoint x: 216, endPoint y: 275, distance: 122.7
click at [216, 275] on div "[PERSON_NAME] 00594341433 Composer [PERSON_NAME] 00636190938 Composer" at bounding box center [519, 263] width 868 height 42
copy div "[PERSON_NAME] 00594341433 Composer [PERSON_NAME]"
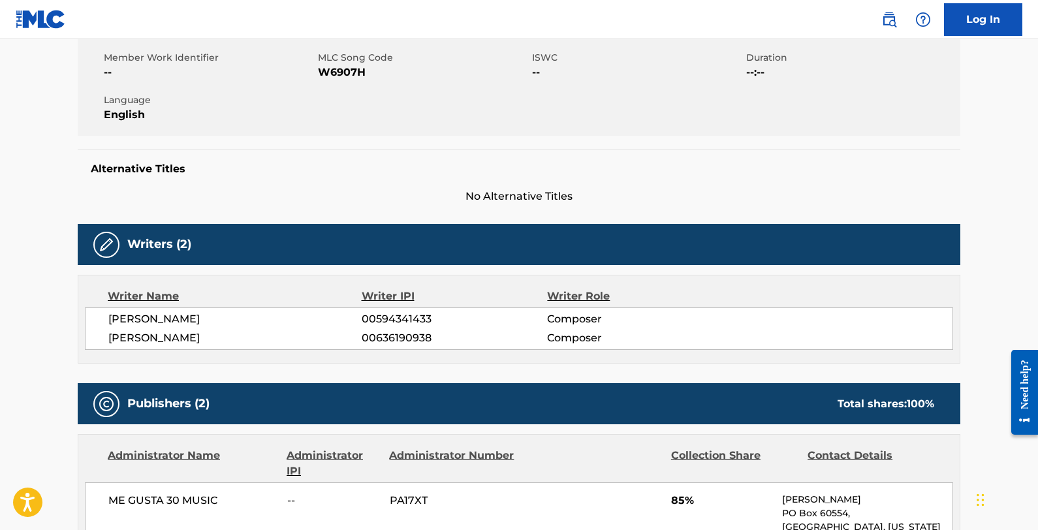
scroll to position [237, 0]
